Goal: Transaction & Acquisition: Purchase product/service

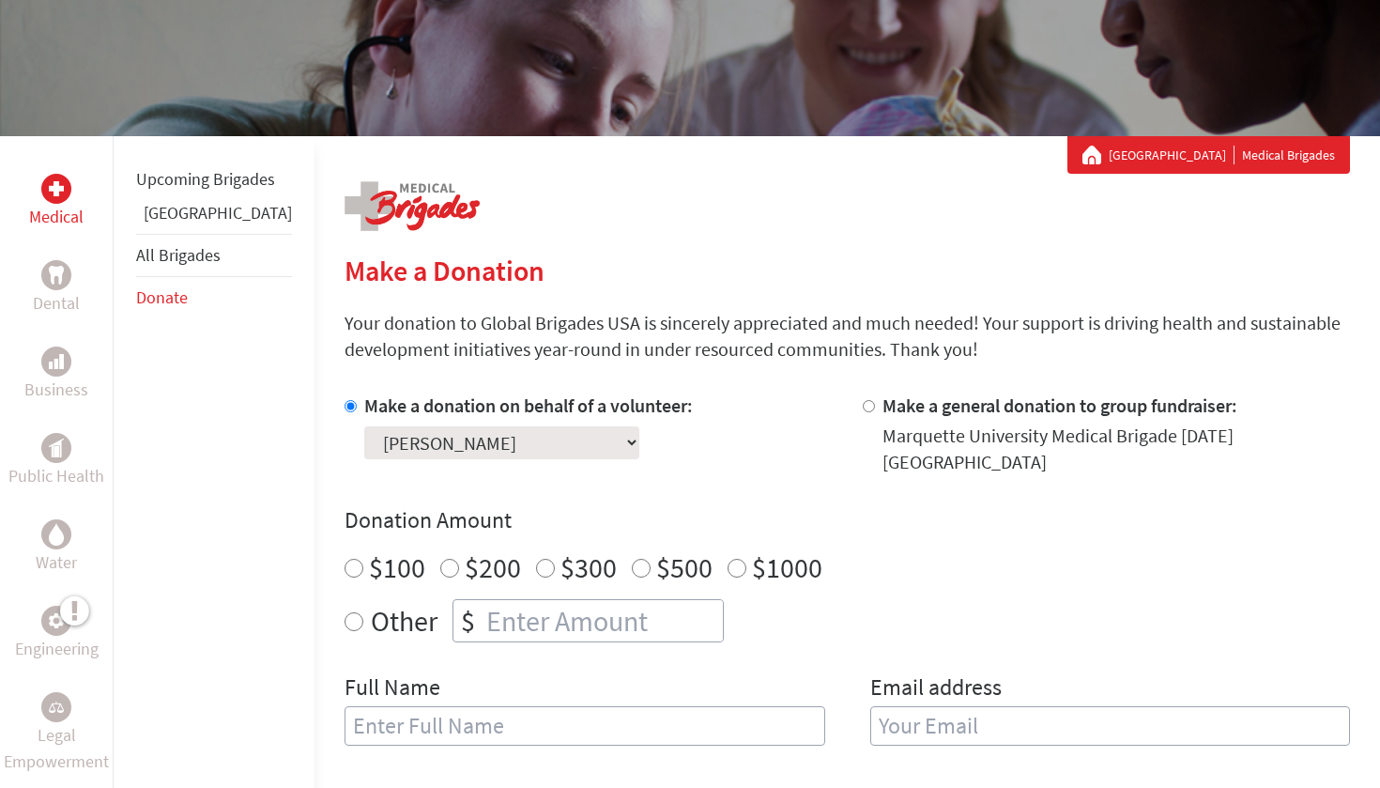
scroll to position [212, 0]
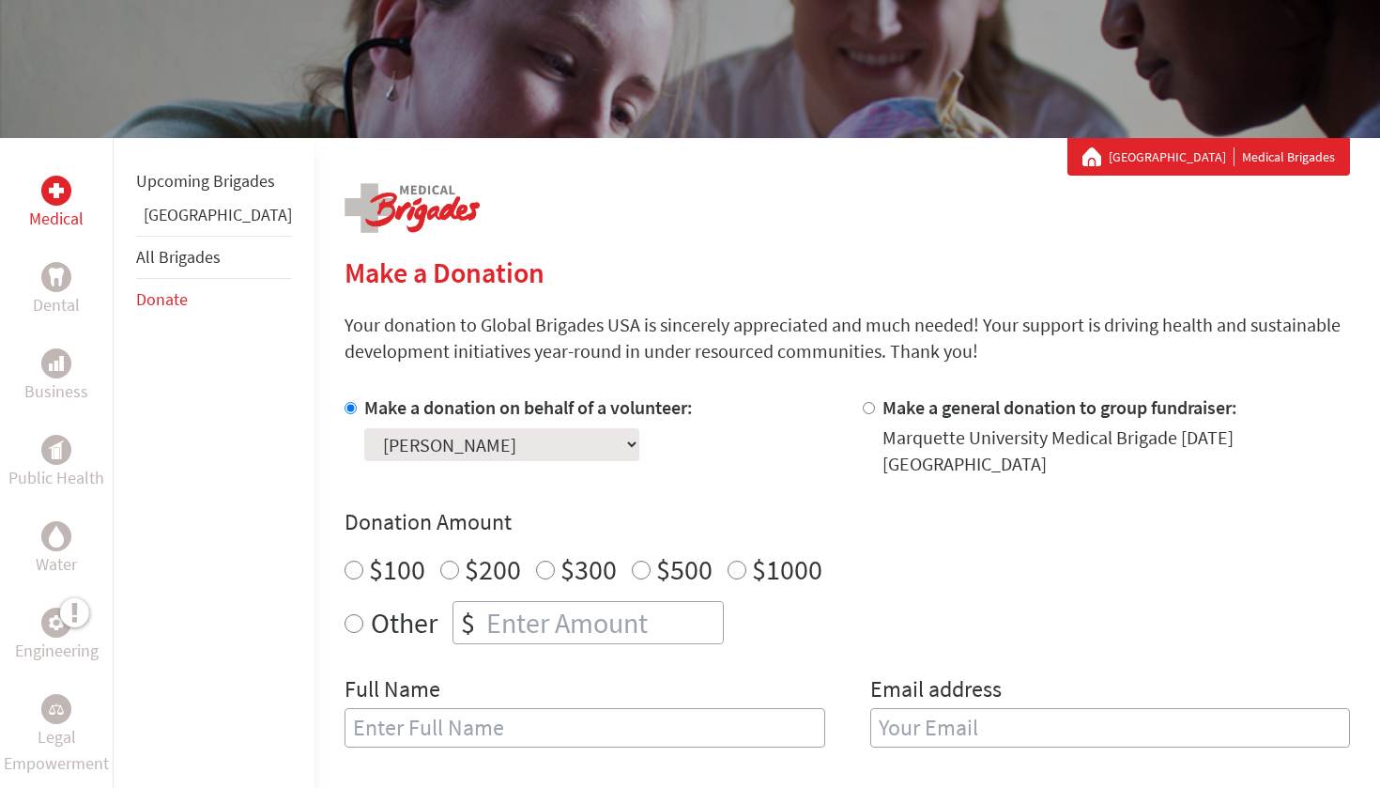
radio input "true"
click at [503, 602] on input "number" at bounding box center [602, 622] width 240 height 41
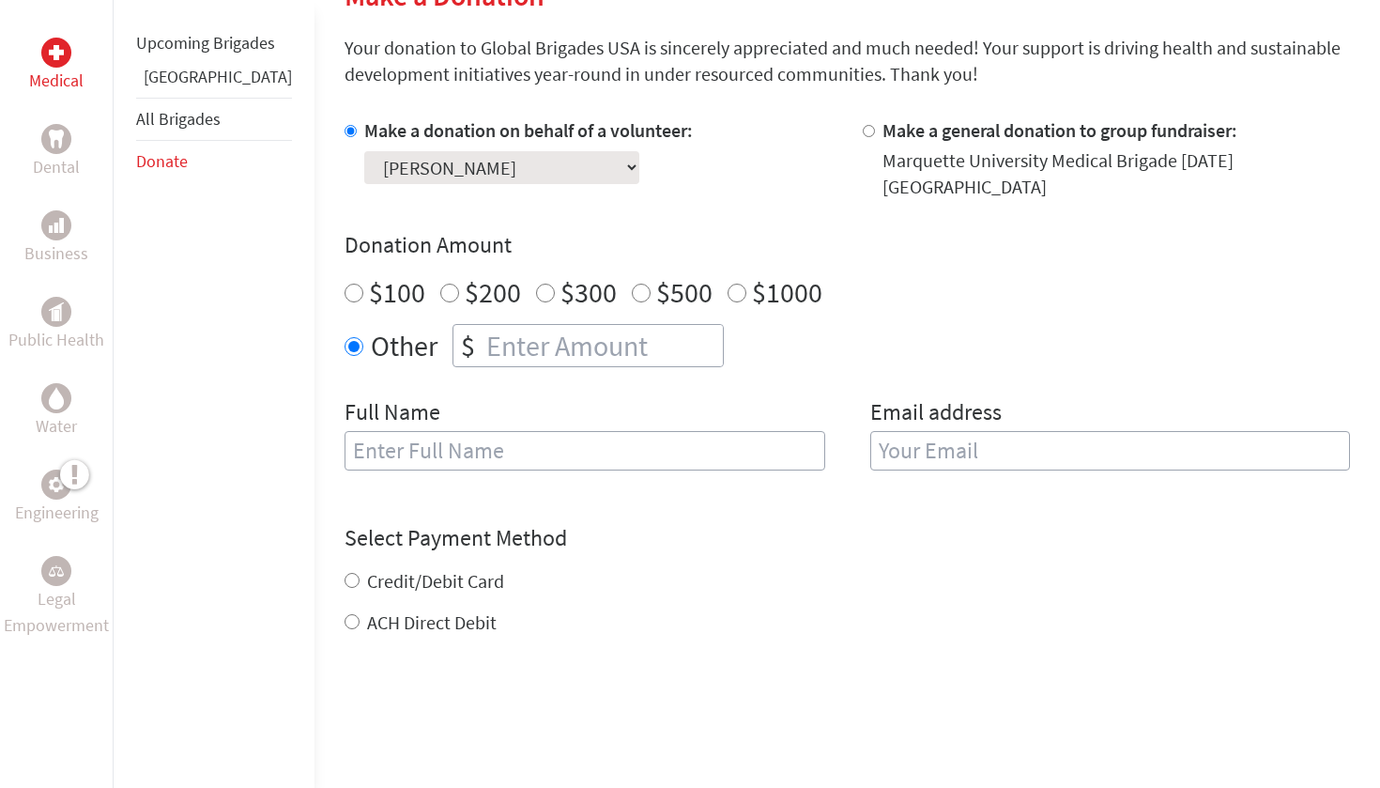
scroll to position [496, 0]
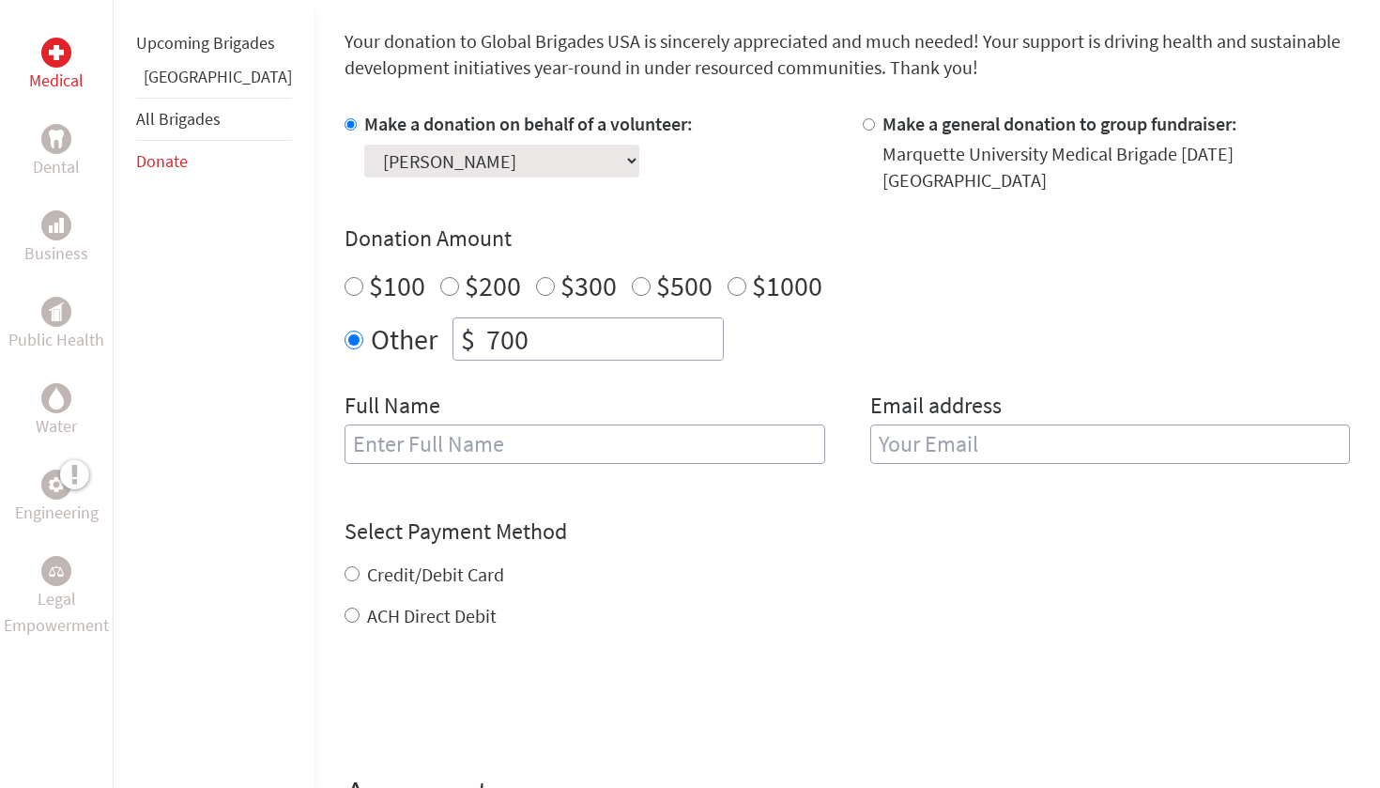
type input "700"
type input "[PERSON_NAME]"
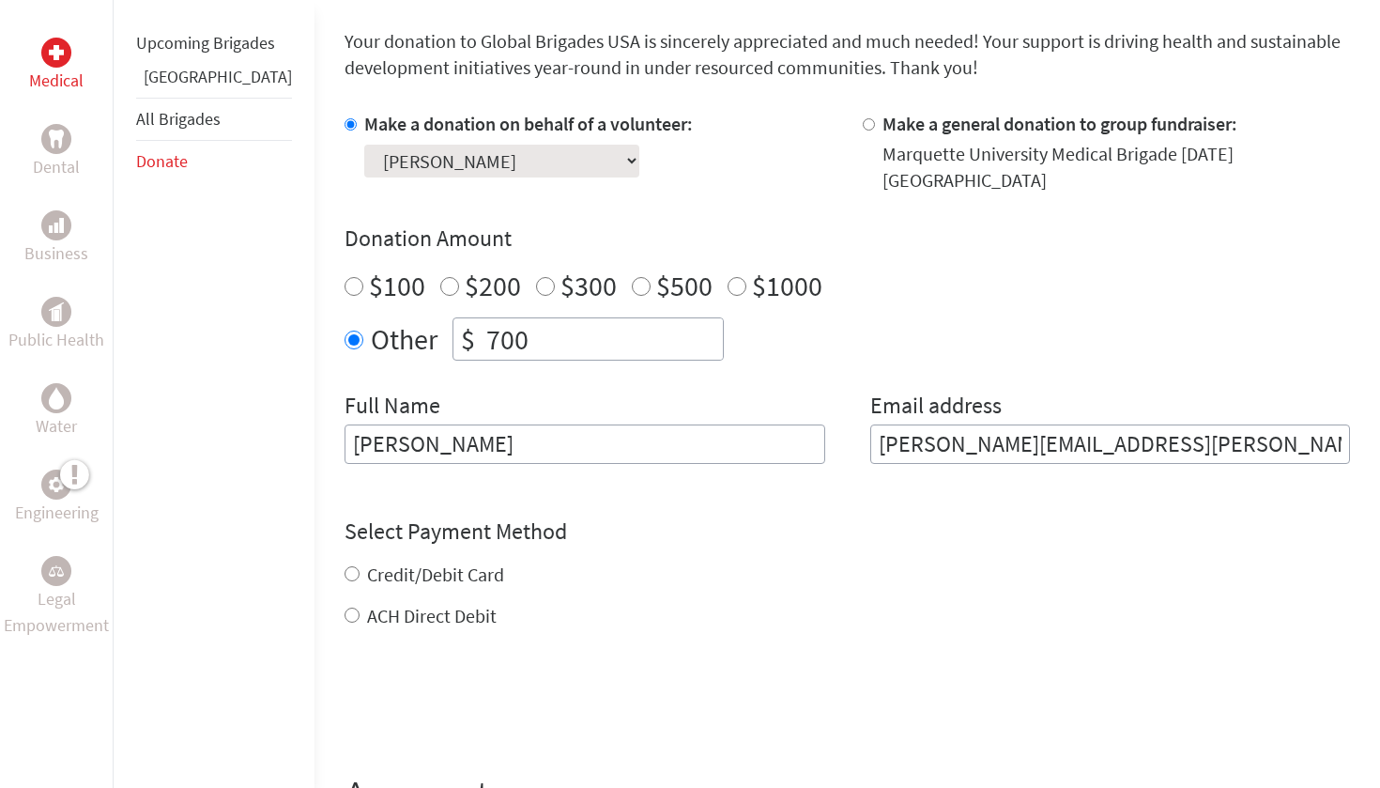
type input "[PERSON_NAME][EMAIL_ADDRESS][PERSON_NAME][DOMAIN_NAME]"
click at [344, 598] on form "Make a donation on behalf of a volunteer: Select a volunteer... [PERSON_NAME] […" at bounding box center [846, 483] width 1005 height 745
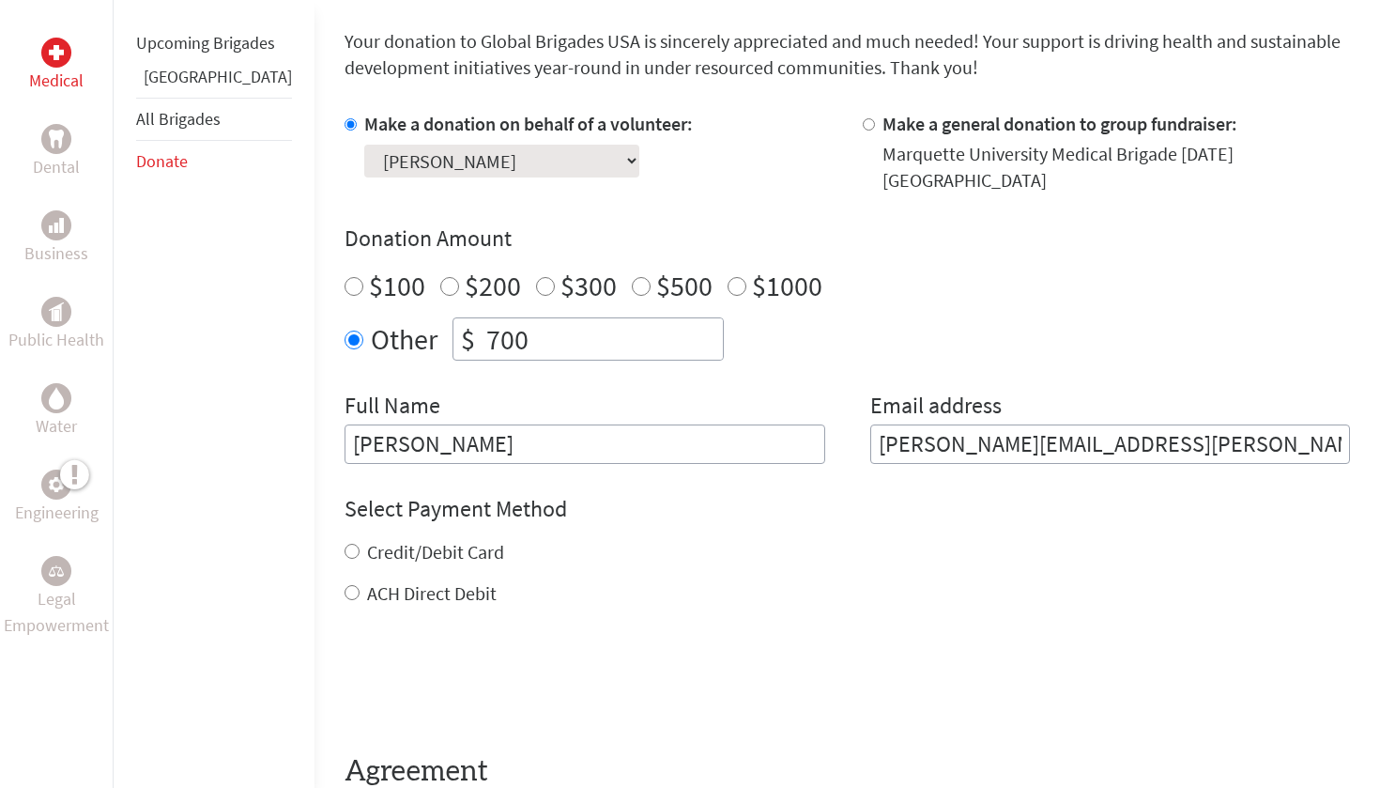
click at [344, 581] on div "ACH Direct Debit" at bounding box center [846, 593] width 1005 height 26
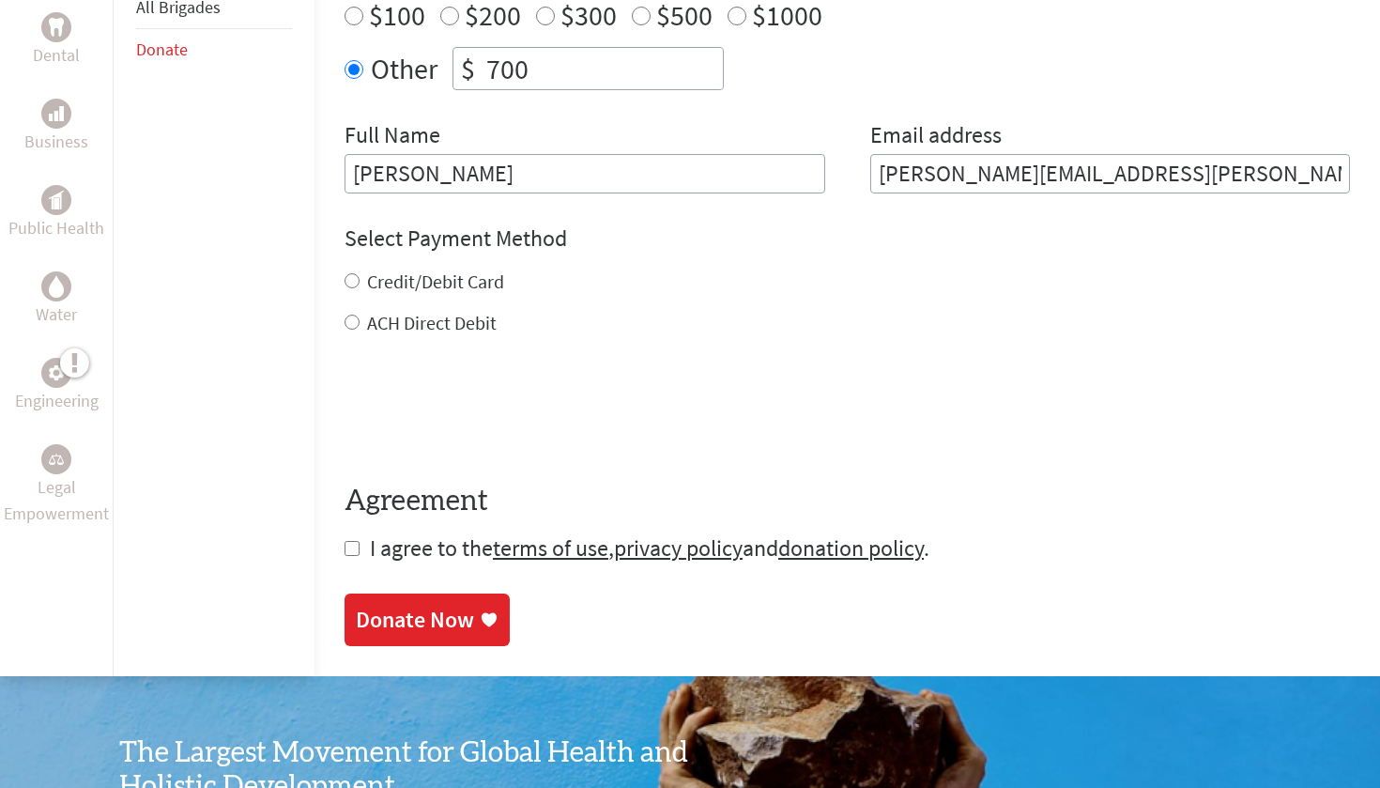
scroll to position [767, 0]
click at [344, 313] on input "ACH Direct Debit" at bounding box center [351, 320] width 15 height 15
radio input "true"
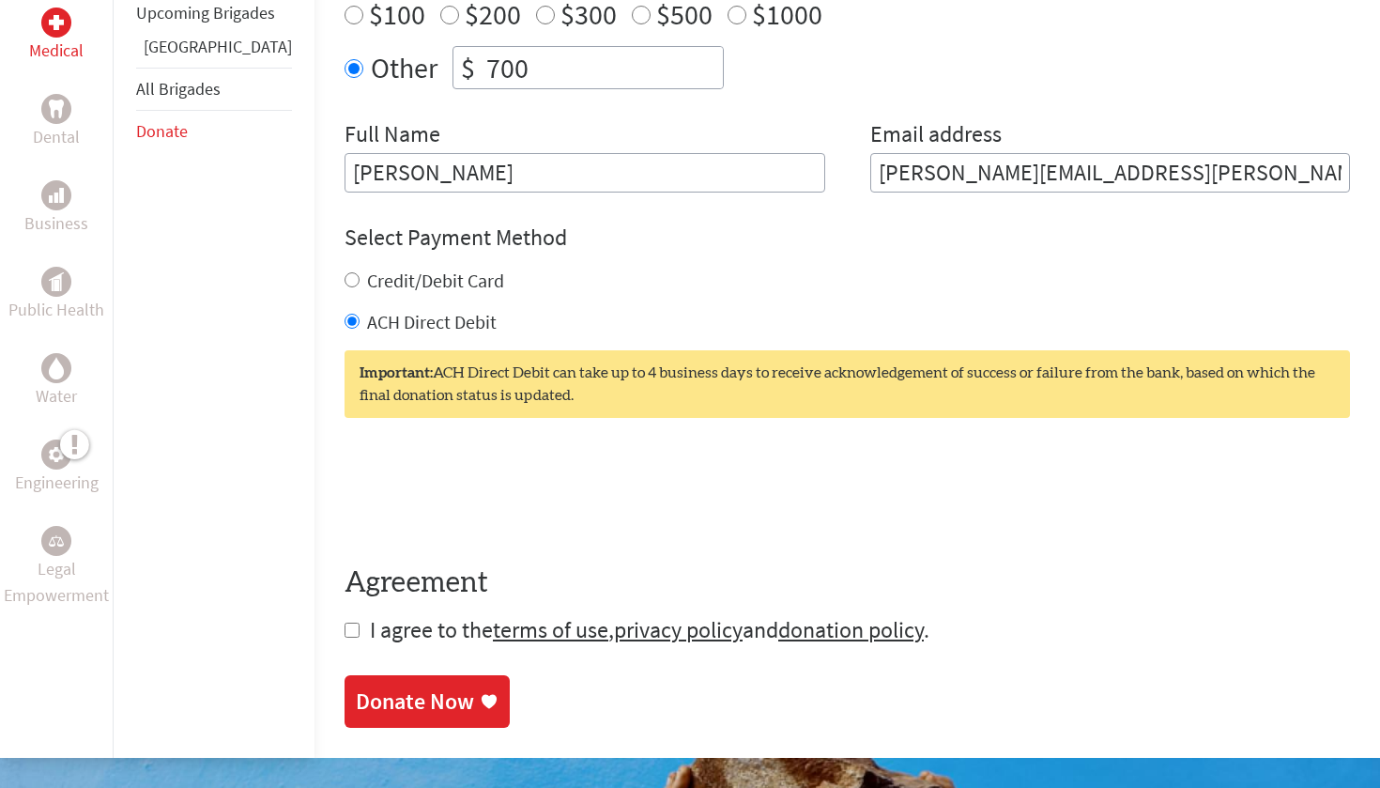
click at [344, 622] on input "checkbox" at bounding box center [351, 629] width 15 height 15
checkbox input "true"
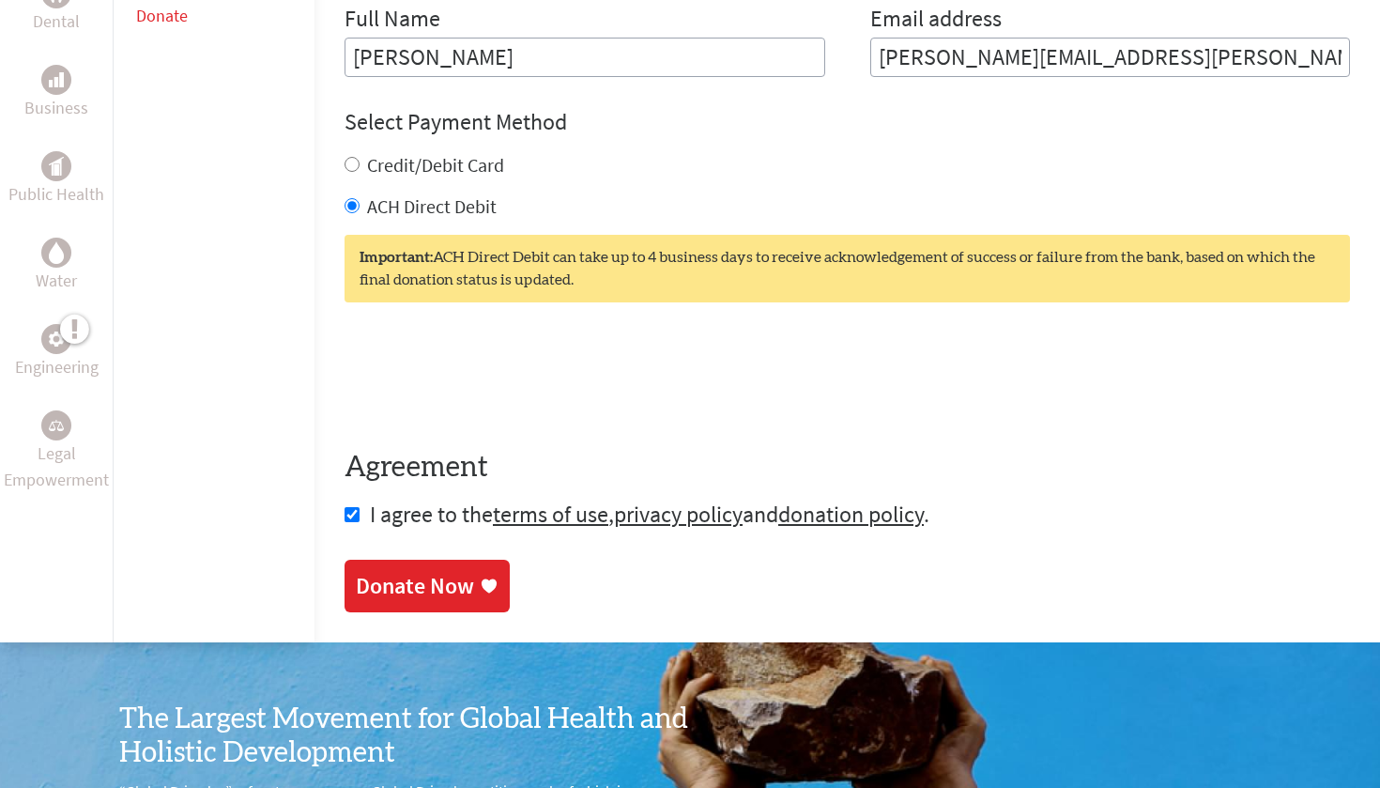
scroll to position [885, 0]
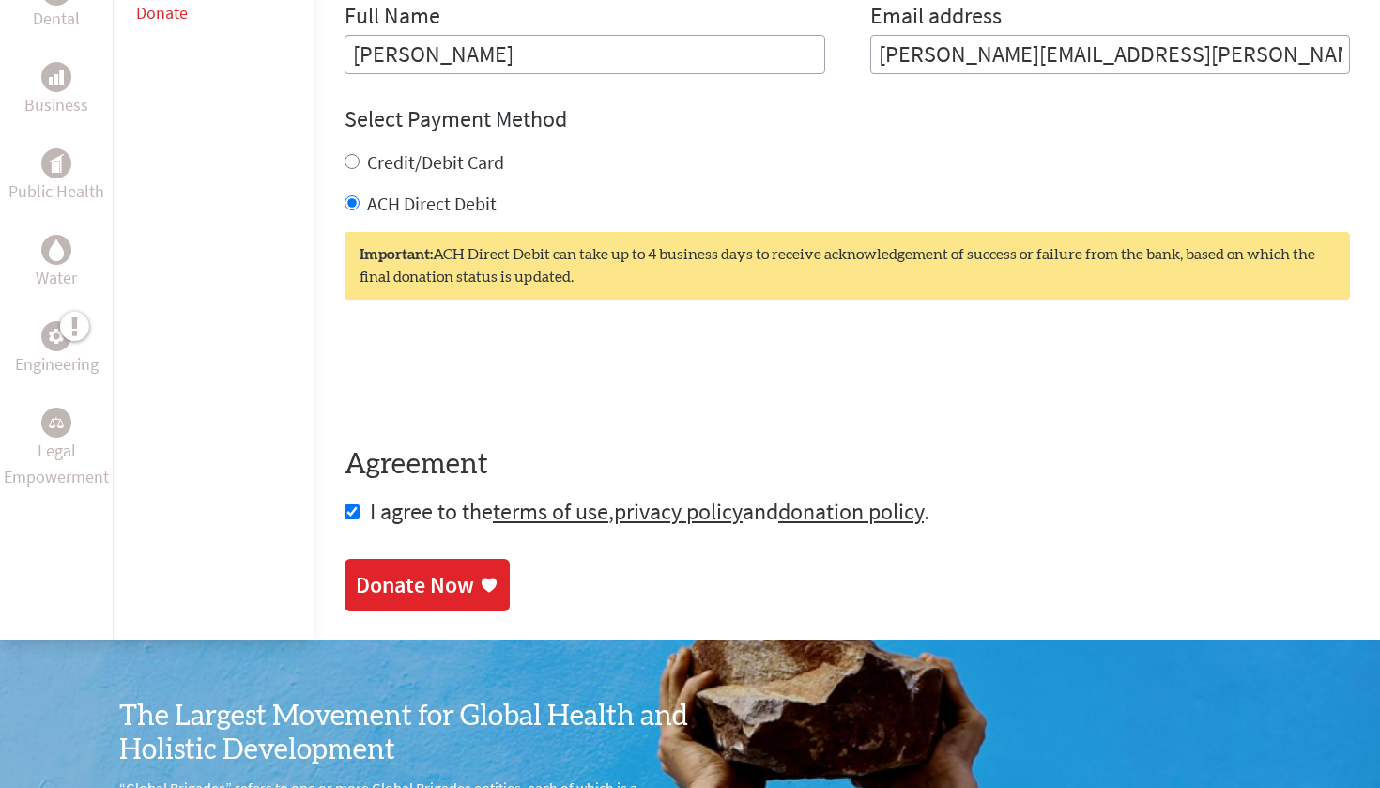
click at [408, 570] on div "Donate Now" at bounding box center [415, 585] width 118 height 30
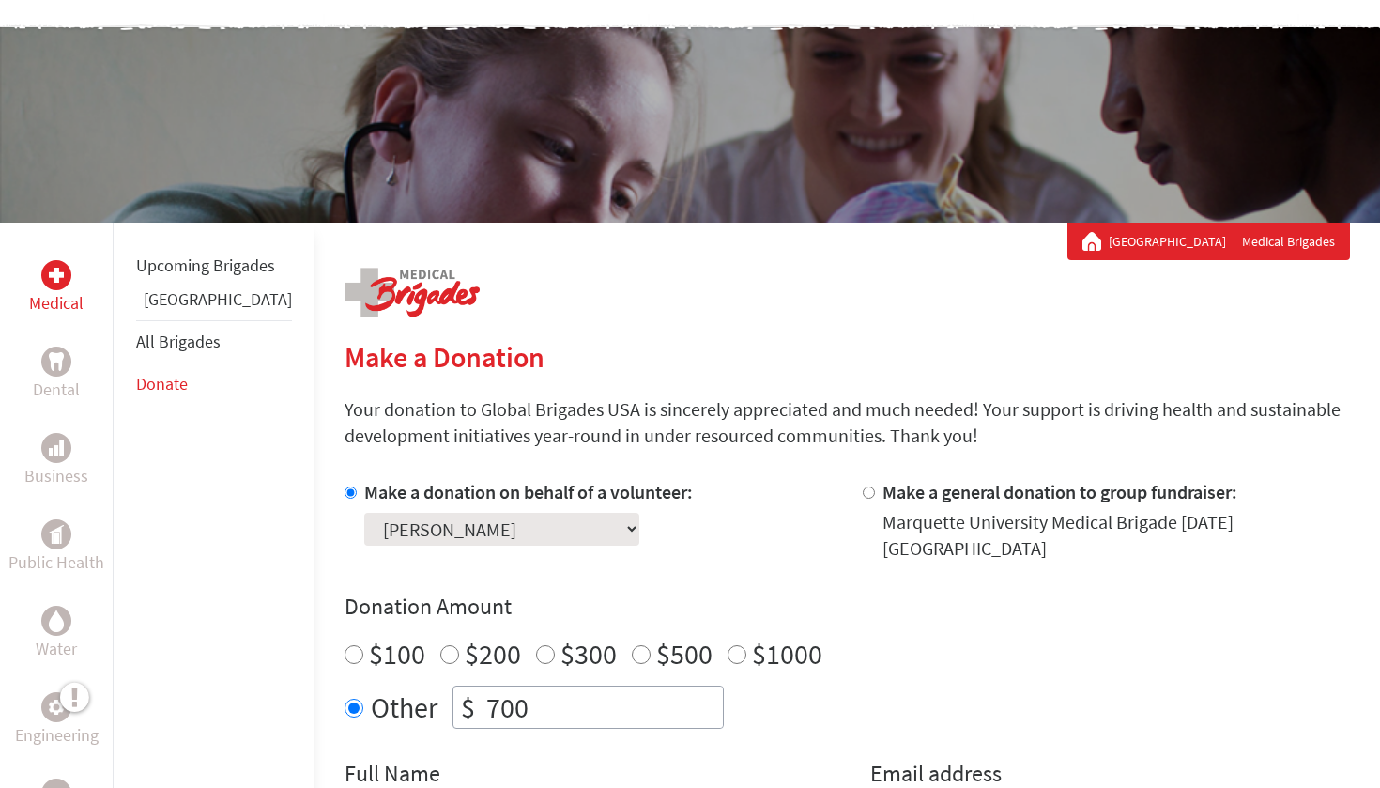
scroll to position [223, 0]
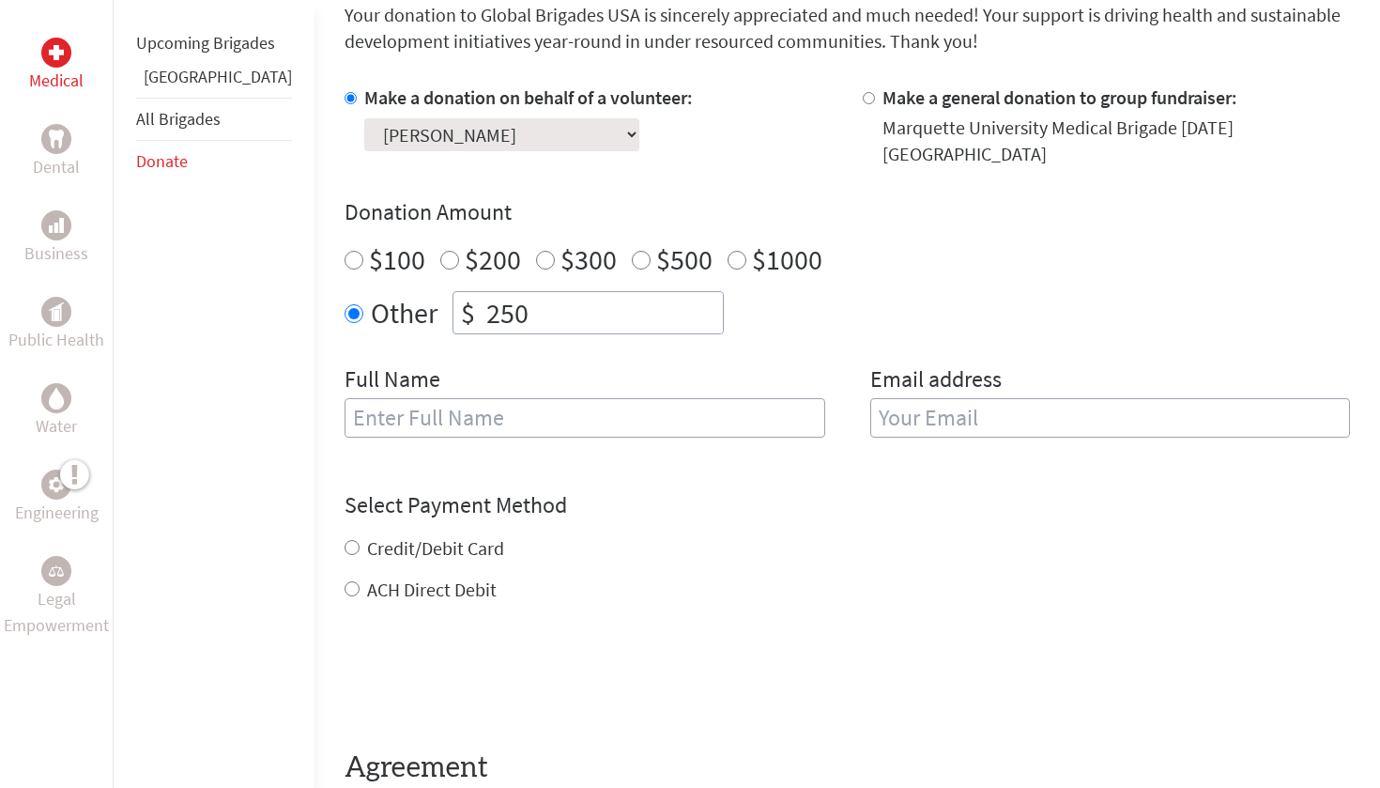
scroll to position [583, 0]
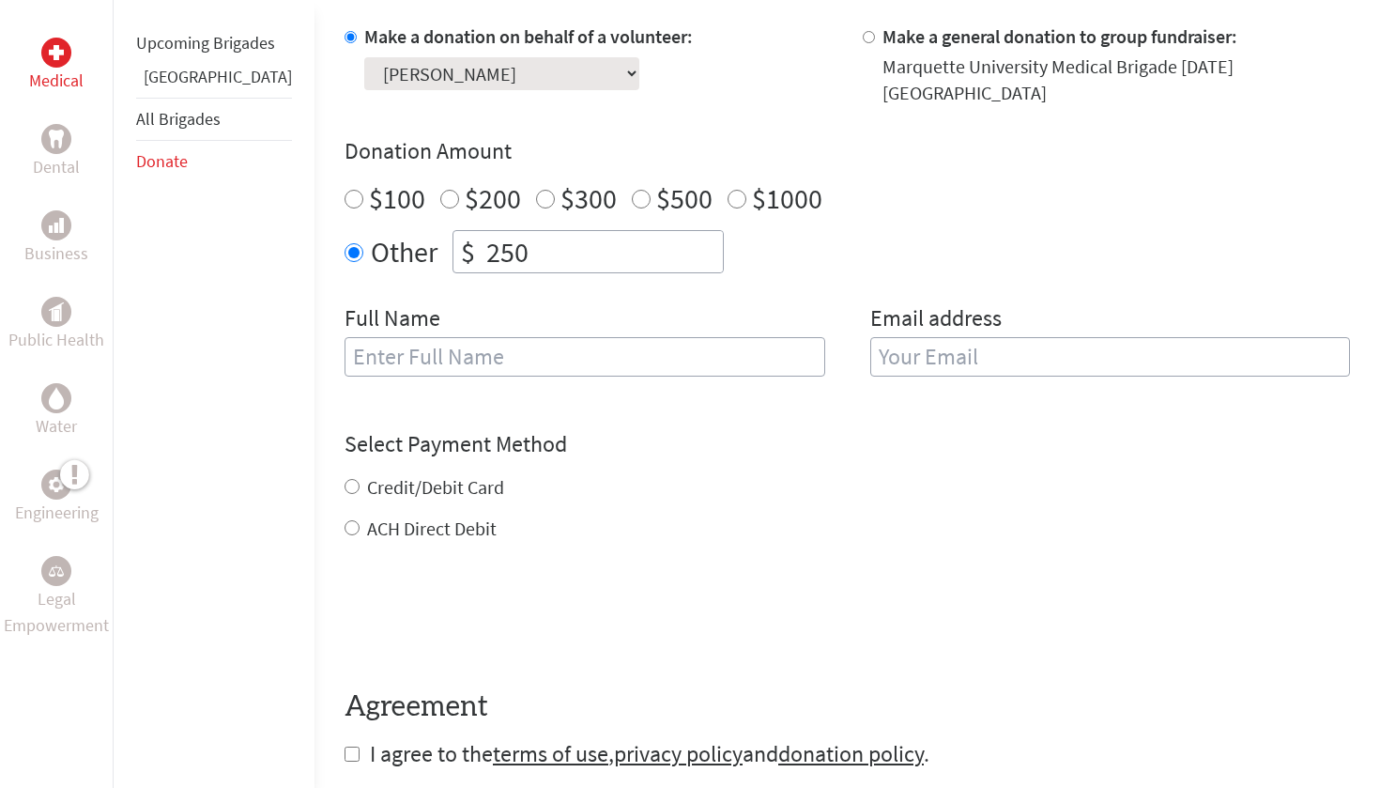
click at [557, 232] on input "250" at bounding box center [602, 251] width 240 height 41
type input "2"
type input "70"
type input "700"
type input "[PERSON_NAME]"
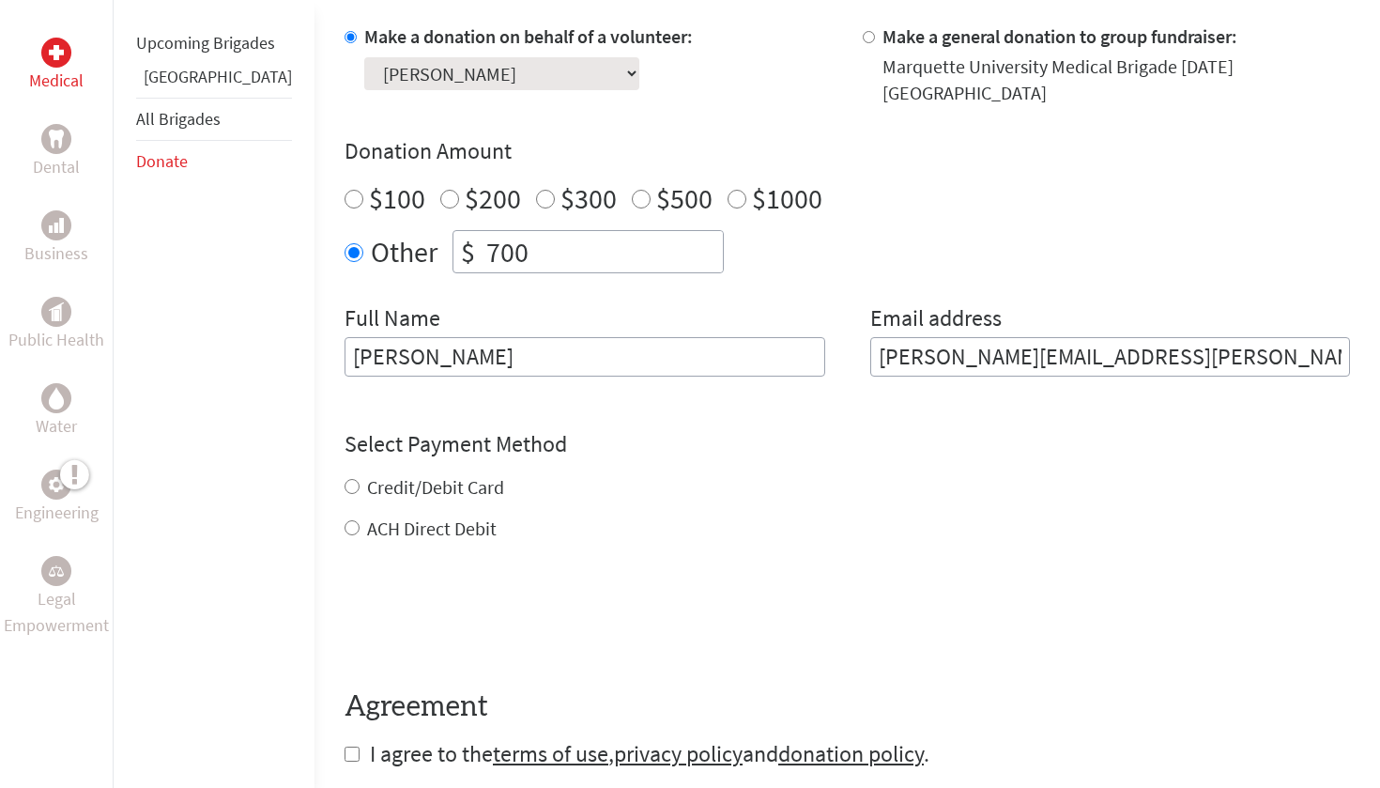
type input "[PERSON_NAME][EMAIL_ADDRESS][PERSON_NAME][DOMAIN_NAME]"
click at [355, 502] on form "Make a donation on behalf of a volunteer: Select a volunteer... [PERSON_NAME] […" at bounding box center [846, 395] width 1005 height 745
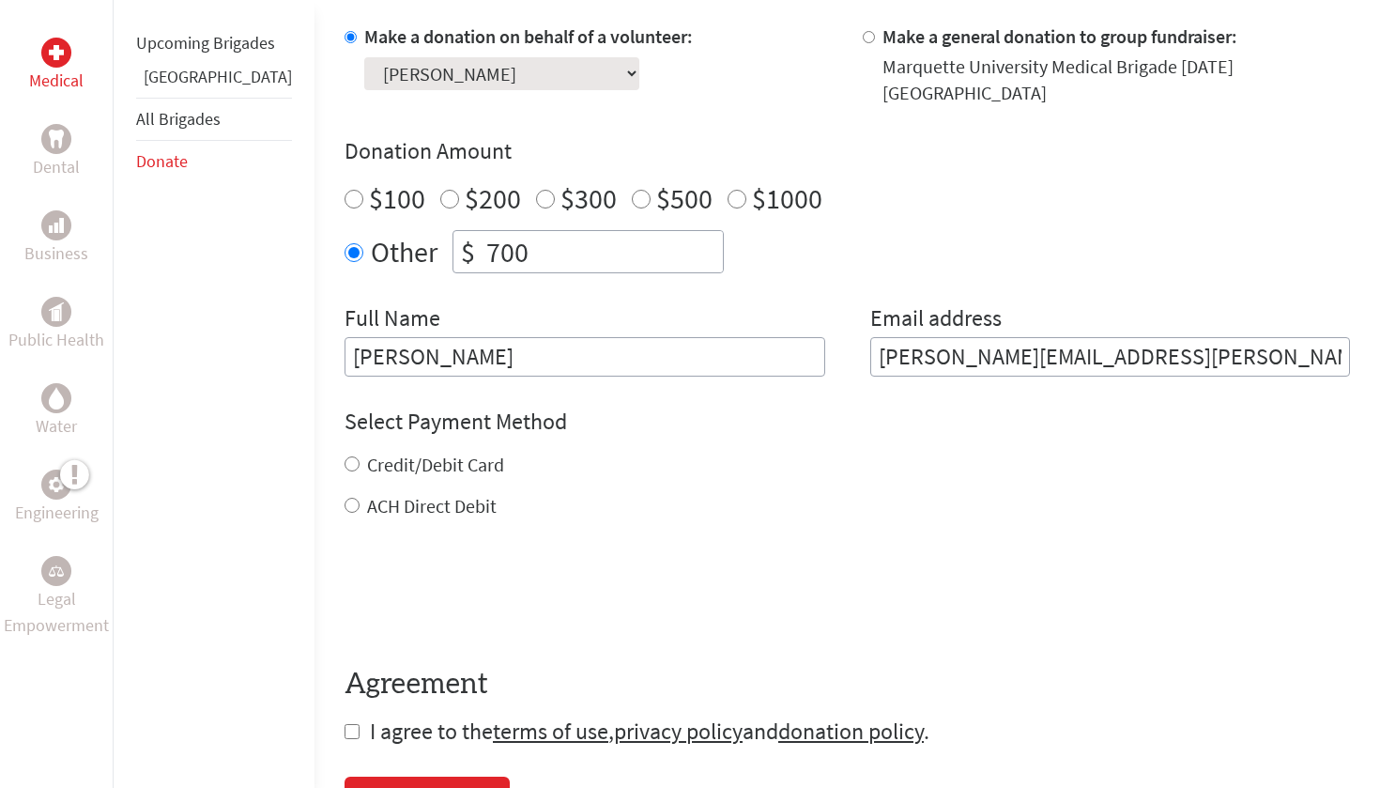
click at [344, 497] on input "ACH Direct Debit" at bounding box center [351, 504] width 15 height 15
radio input "true"
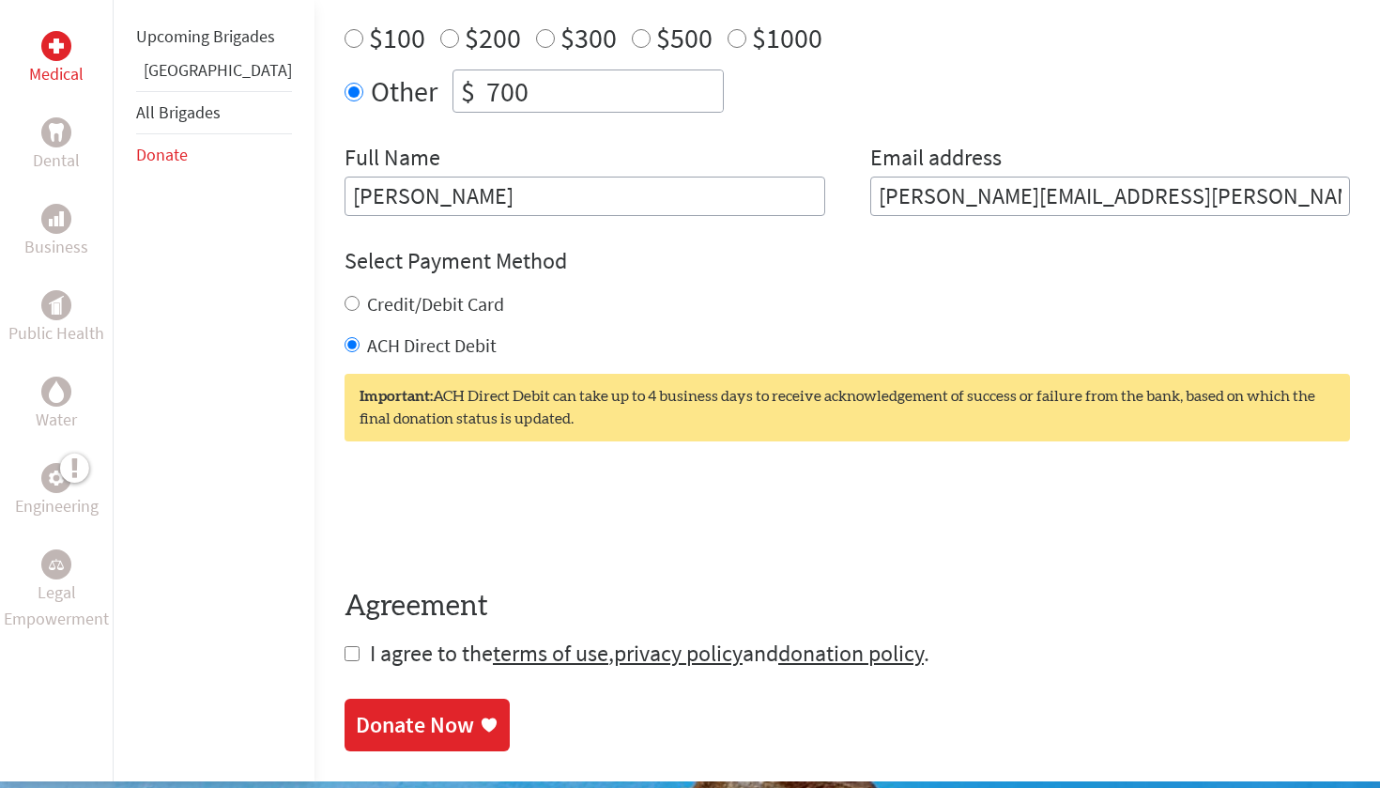
scroll to position [751, 0]
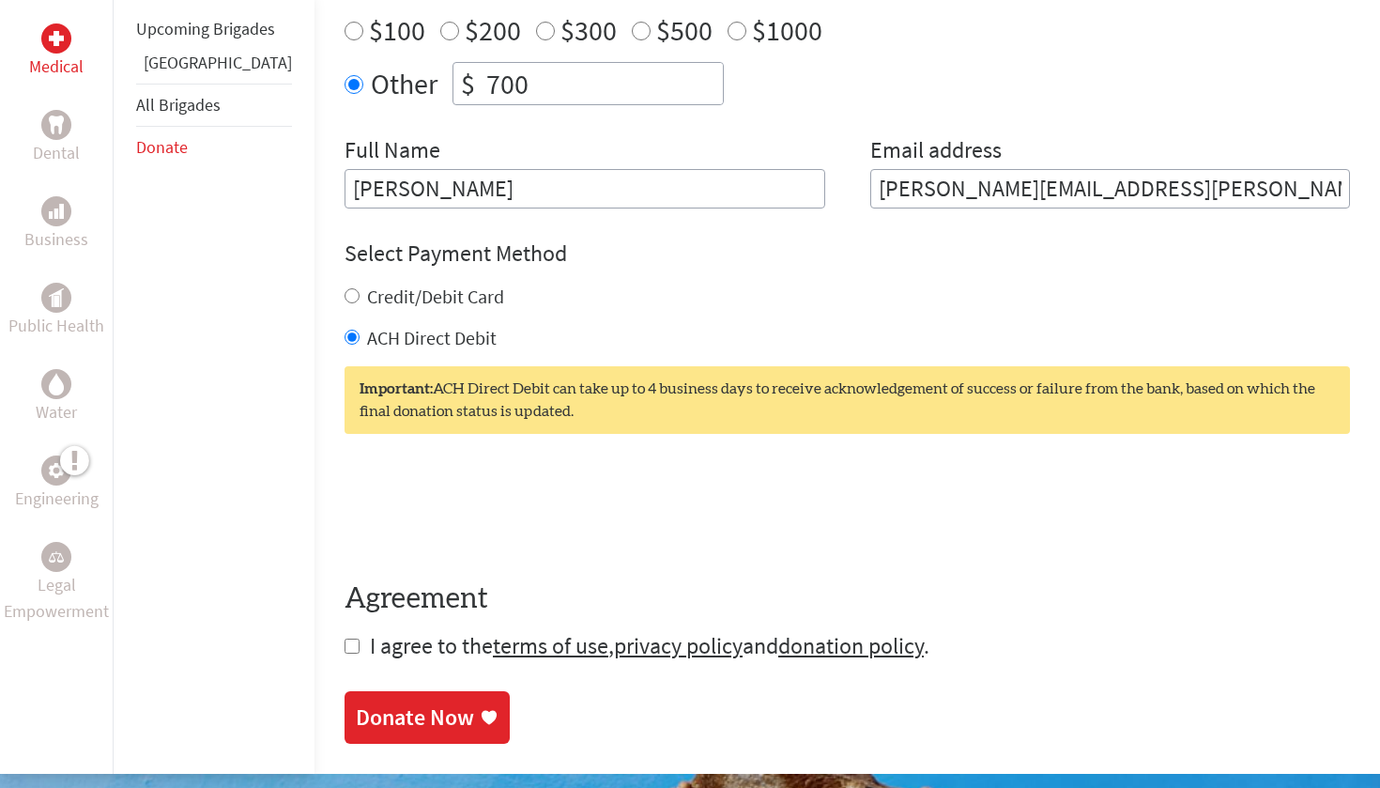
click at [344, 638] on input "checkbox" at bounding box center [351, 645] width 15 height 15
checkbox input "true"
click at [421, 704] on div "Donate Now" at bounding box center [427, 719] width 143 height 30
